Goal: Transaction & Acquisition: Purchase product/service

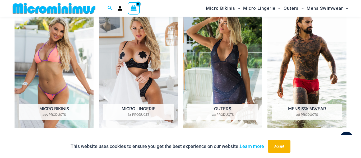
scroll to position [261, 0]
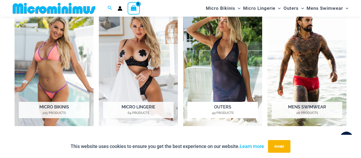
click at [222, 92] on img "Visit product category Outers" at bounding box center [222, 65] width 79 height 122
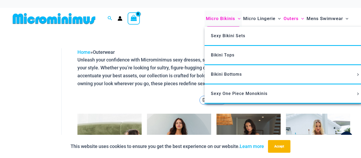
click at [224, 16] on span "Micro Bikinis" at bounding box center [220, 18] width 29 height 13
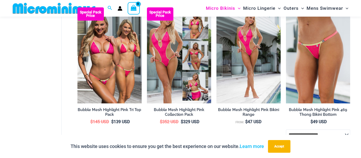
scroll to position [1297, 0]
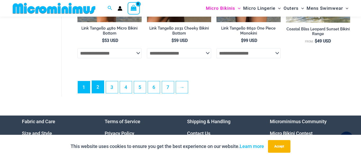
click at [95, 93] on link "2" at bounding box center [98, 87] width 12 height 12
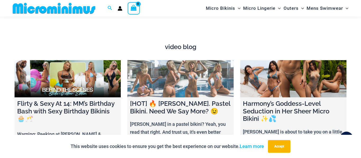
scroll to position [1633, 0]
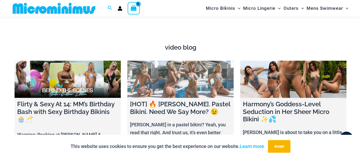
click at [165, 111] on h4 "[HOT] 🔥 Olivia. Pastel Bikini. Need We Say More? 😉" at bounding box center [180, 108] width 101 height 15
click at [165, 82] on link at bounding box center [180, 79] width 106 height 37
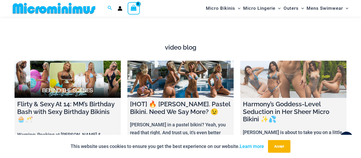
click at [298, 84] on link at bounding box center [293, 79] width 106 height 37
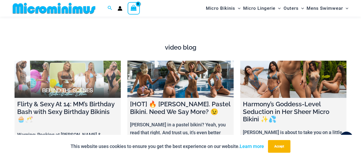
click at [84, 98] on link at bounding box center [68, 79] width 106 height 37
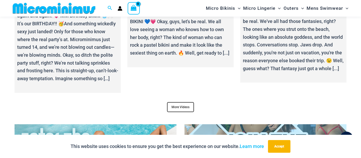
scroll to position [1877, 0]
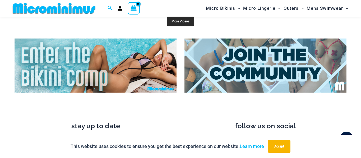
click at [181, 26] on link "More Videos" at bounding box center [180, 21] width 27 height 10
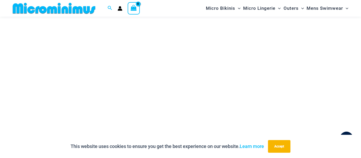
scroll to position [101, 0]
click at [282, 148] on button "Accept" at bounding box center [279, 146] width 22 height 13
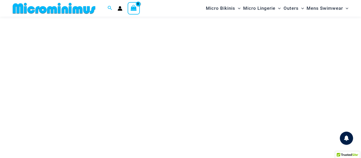
scroll to position [77, 0]
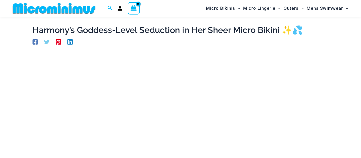
scroll to position [67, 0]
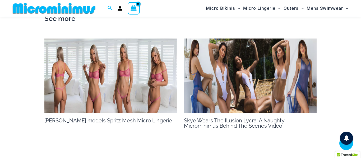
scroll to position [726, 0]
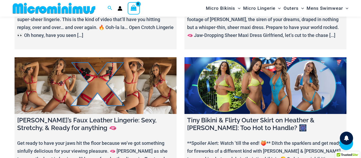
scroll to position [687, 0]
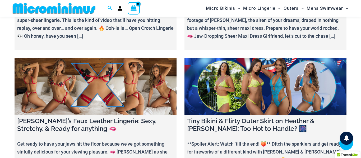
click at [258, 85] on link at bounding box center [265, 86] width 162 height 57
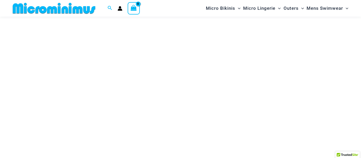
scroll to position [59, 0]
click at [110, 8] on icon "Search icon link" at bounding box center [110, 8] width 4 height 4
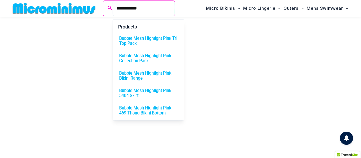
type input "**********"
click button "Search" at bounding box center [0, 0] width 0 height 0
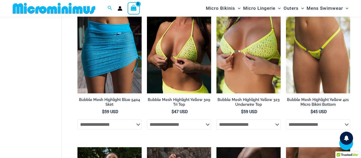
scroll to position [663, 0]
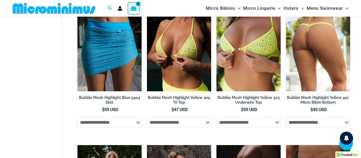
click at [324, 57] on img at bounding box center [318, 43] width 64 height 96
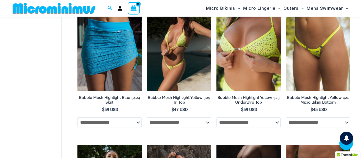
click at [178, 80] on img at bounding box center [179, 43] width 64 height 96
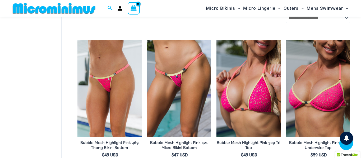
scroll to position [169, 0]
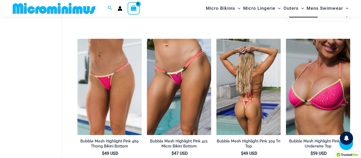
click at [266, 80] on img at bounding box center [248, 87] width 64 height 96
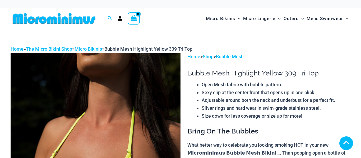
scroll to position [94, 0]
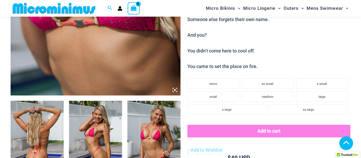
scroll to position [578, 0]
